Goal: Transaction & Acquisition: Purchase product/service

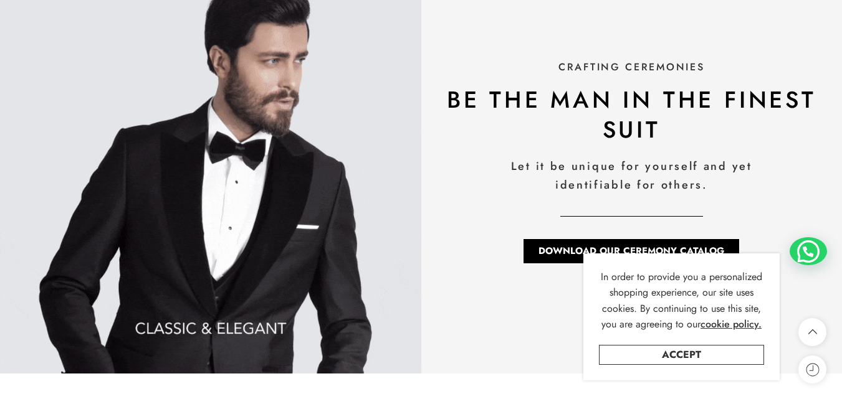
scroll to position [1494, 0]
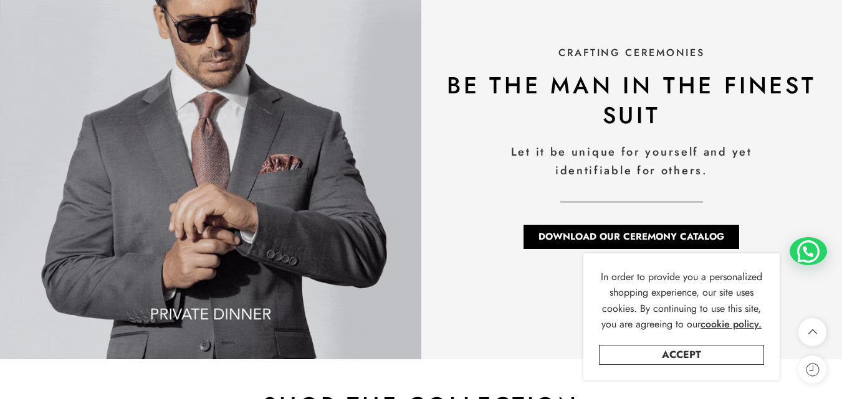
click at [426, 310] on div "CRAFTING CEREMONIES be the man in the finest suit Let it be unique for yourself…" at bounding box center [631, 148] width 421 height 421
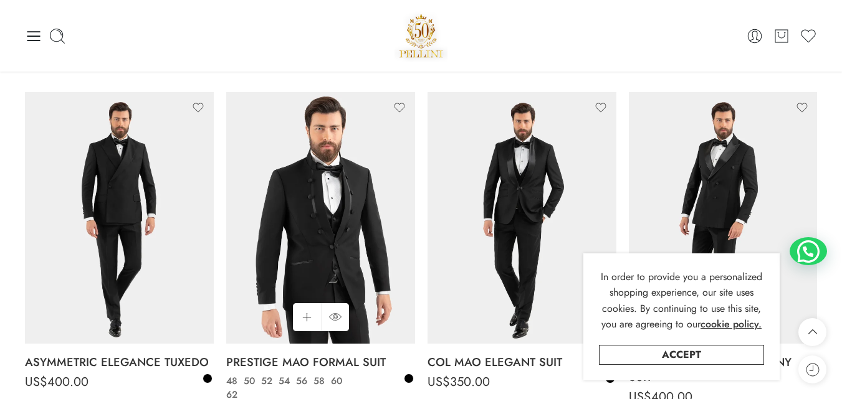
scroll to position [1898, 0]
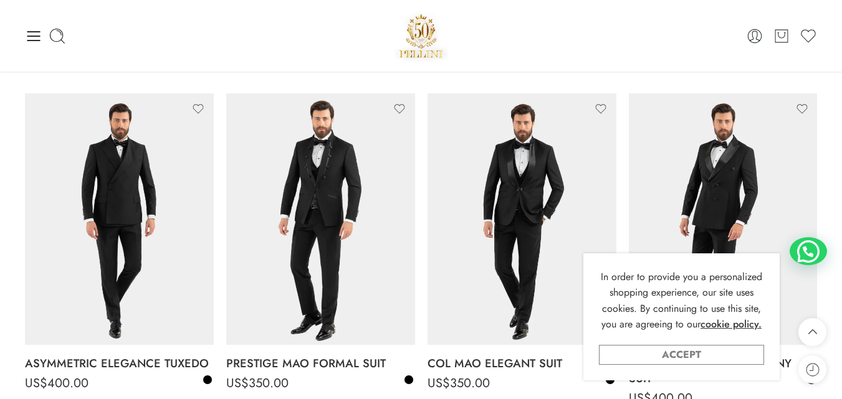
click at [718, 360] on link "Accept" at bounding box center [681, 355] width 165 height 20
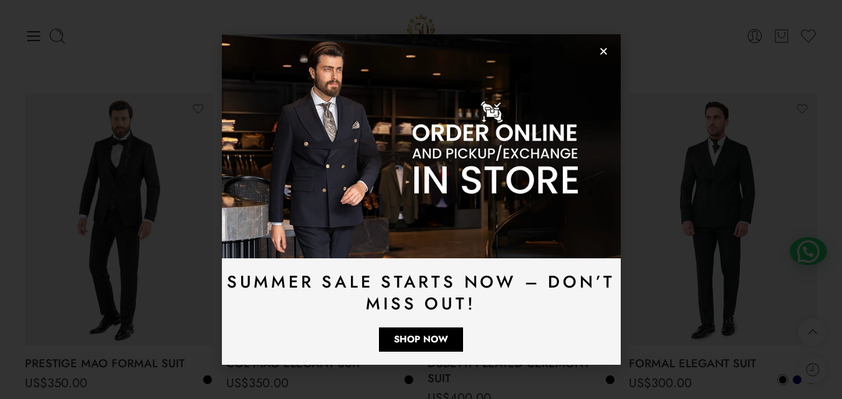
click at [608, 48] on icon "Close" at bounding box center [603, 51] width 9 height 9
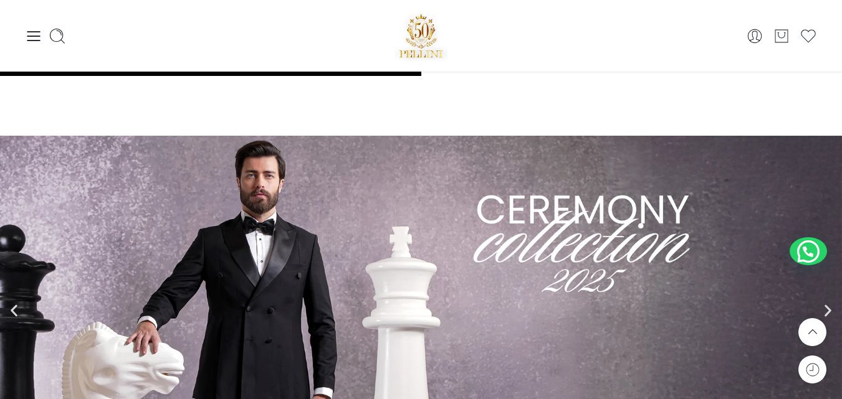
scroll to position [2517, 0]
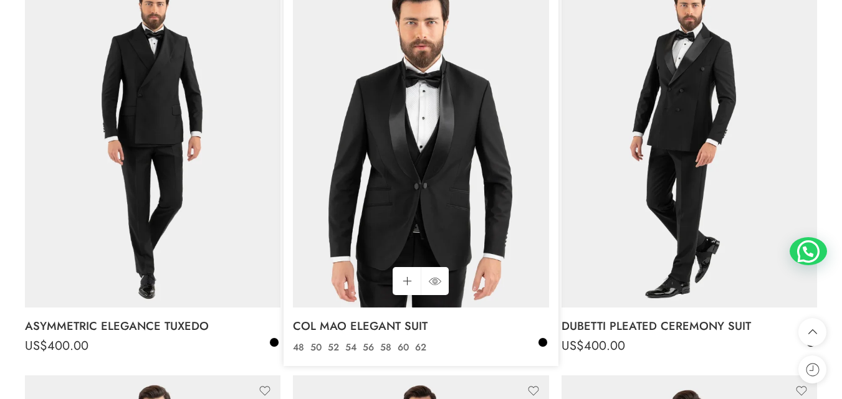
scroll to position [324, 0]
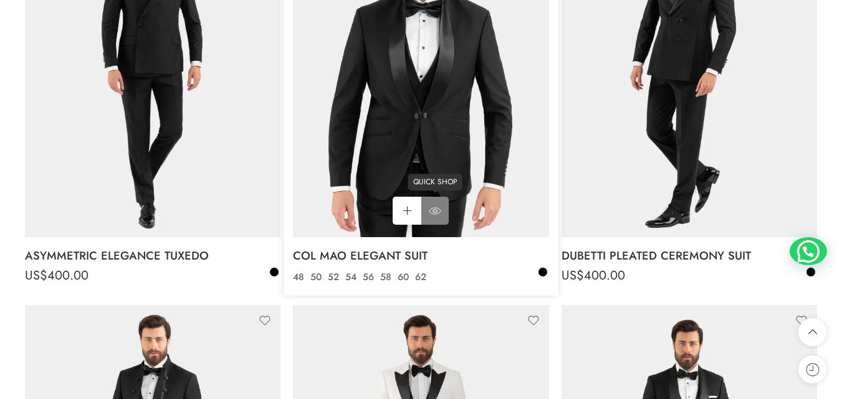
click at [439, 213] on icon at bounding box center [435, 211] width 12 height 22
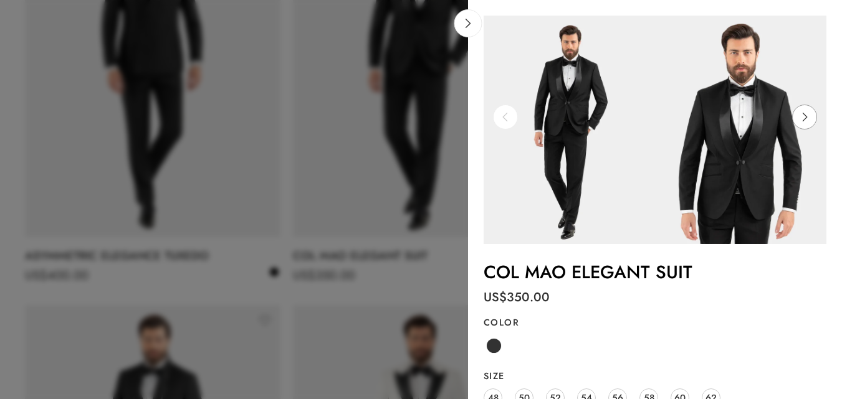
click at [806, 117] on icon at bounding box center [805, 117] width 5 height 9
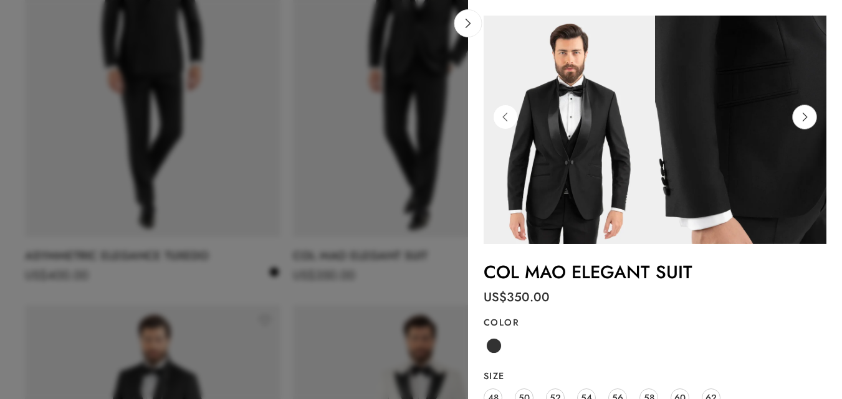
click at [806, 117] on icon at bounding box center [805, 117] width 5 height 9
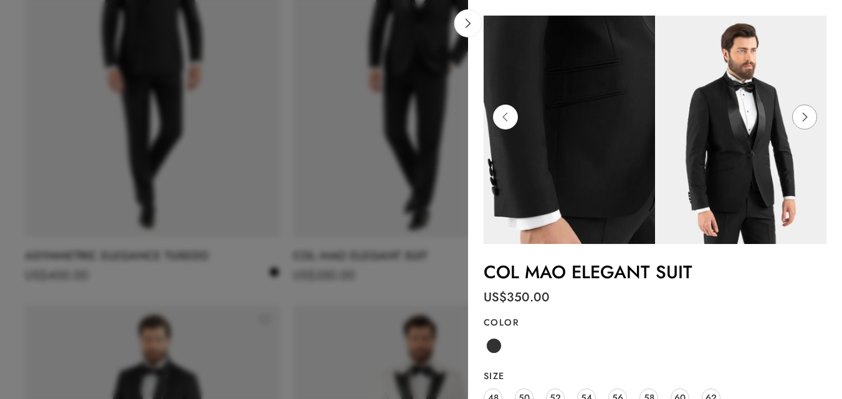
click at [806, 117] on icon at bounding box center [805, 117] width 5 height 9
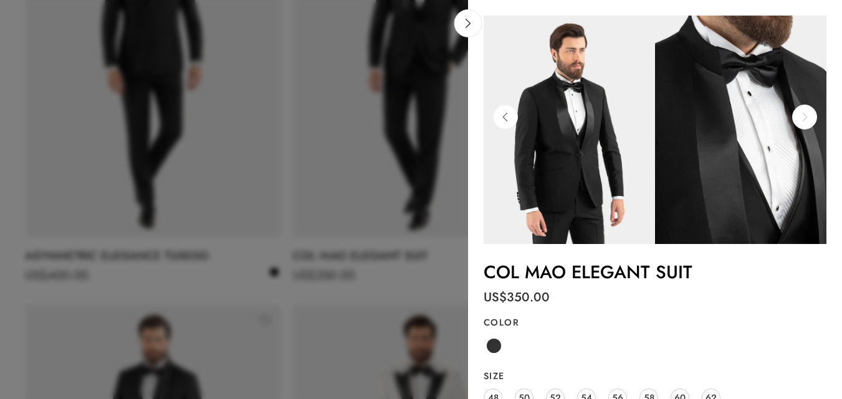
click at [806, 117] on icon at bounding box center [805, 117] width 5 height 9
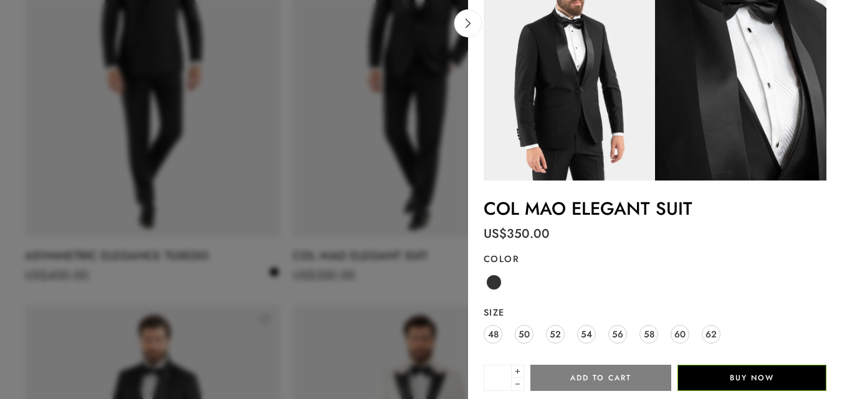
scroll to position [130, 0]
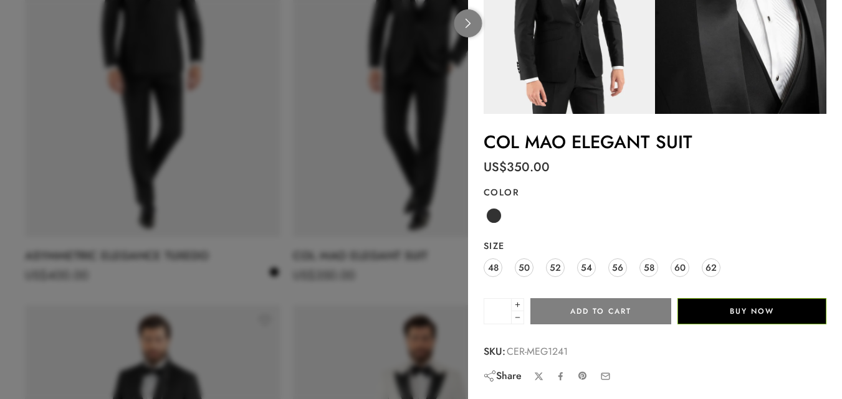
click at [474, 21] on link at bounding box center [468, 23] width 28 height 28
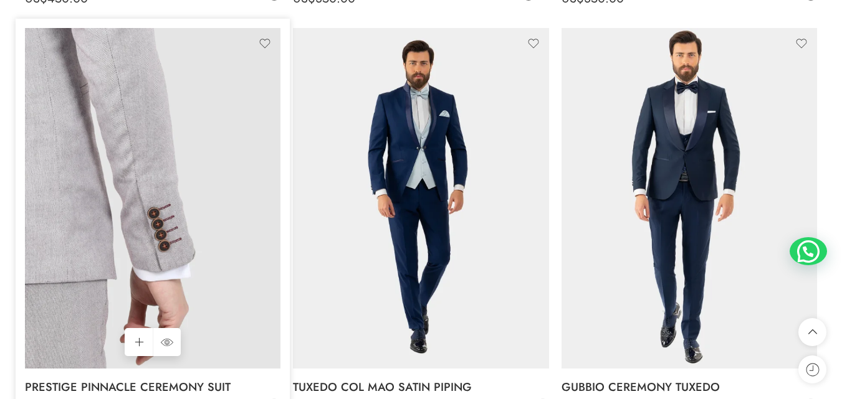
scroll to position [2241, 0]
